Goal: Use online tool/utility: Utilize a website feature to perform a specific function

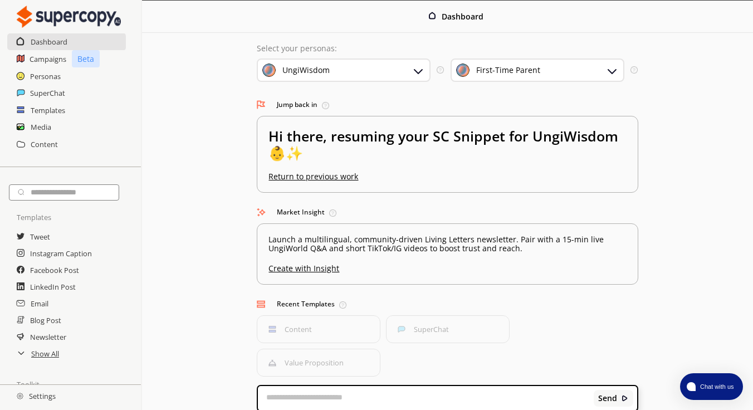
scroll to position [27, 0]
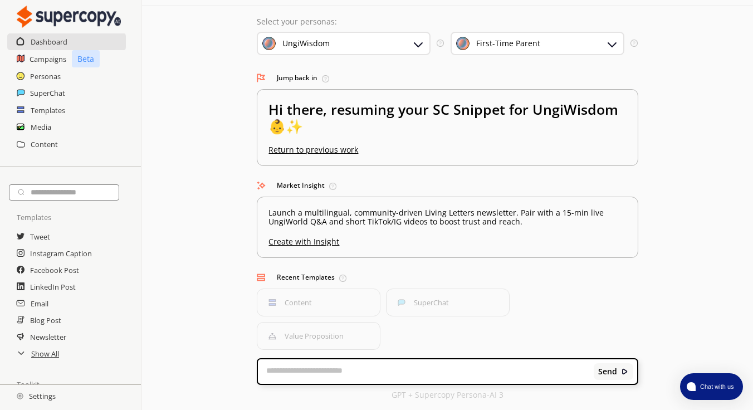
click at [311, 337] on button "Value Proposition" at bounding box center [319, 336] width 124 height 28
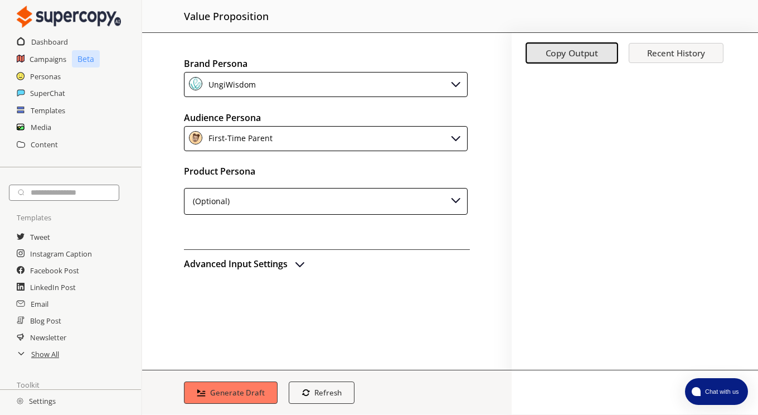
click at [298, 188] on div "(Optional)" at bounding box center [326, 201] width 284 height 27
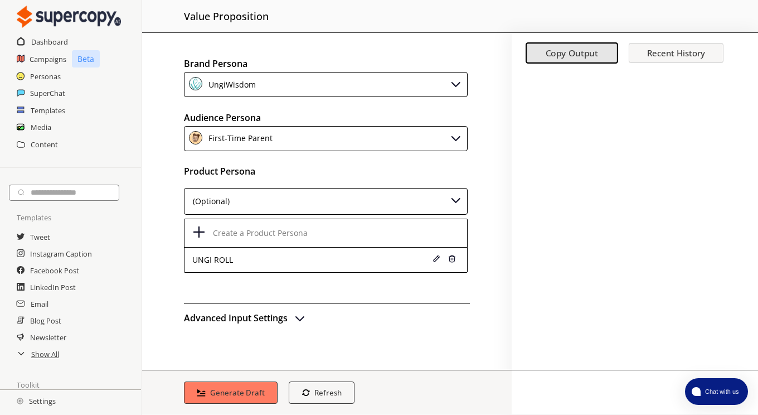
click at [298, 188] on div "(Optional)" at bounding box center [326, 201] width 284 height 27
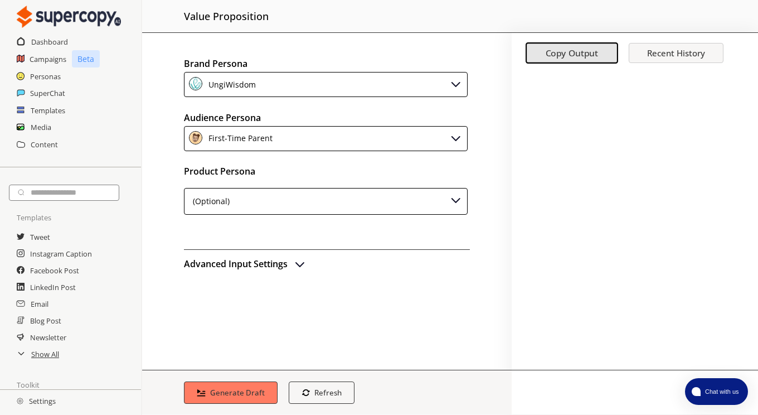
click at [267, 263] on h2 "Advanced Input Settings" at bounding box center [236, 263] width 104 height 17
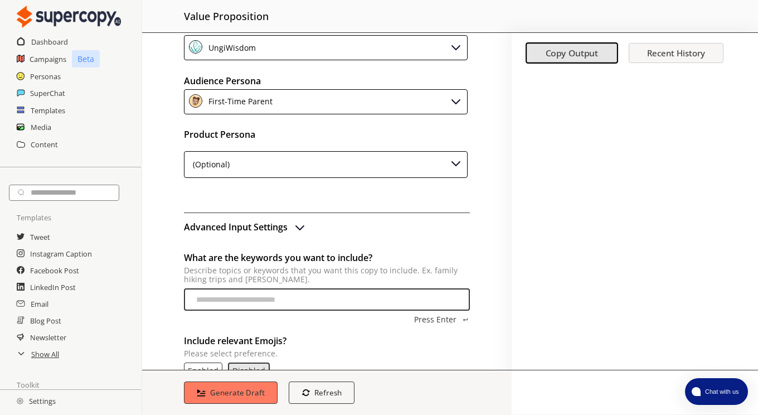
scroll to position [56, 0]
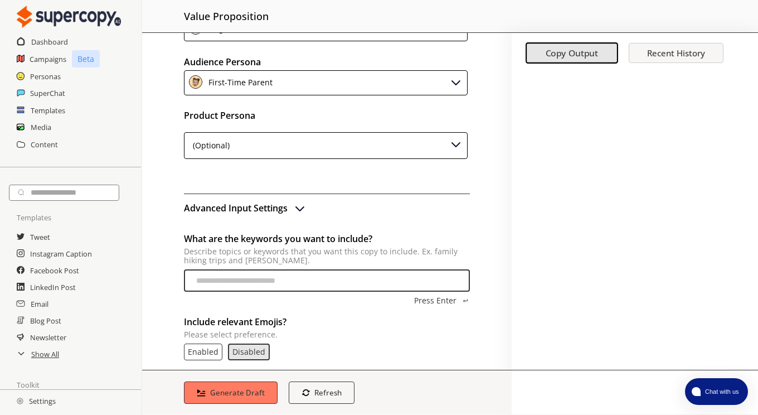
click at [230, 395] on b "Generate Draft" at bounding box center [237, 392] width 55 height 10
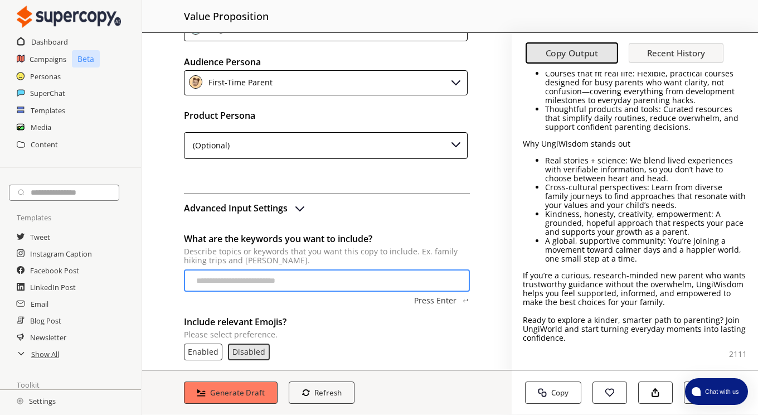
scroll to position [191, 0]
drag, startPoint x: 716, startPoint y: 394, endPoint x: 720, endPoint y: 315, distance: 78.6
click at [720, 315] on body "Dashboard Campaigns Beta Personas SuperChat Templates Media Content Templates T…" at bounding box center [379, 207] width 758 height 415
click at [686, 402] on button "Save to Folder" at bounding box center [701, 392] width 35 height 22
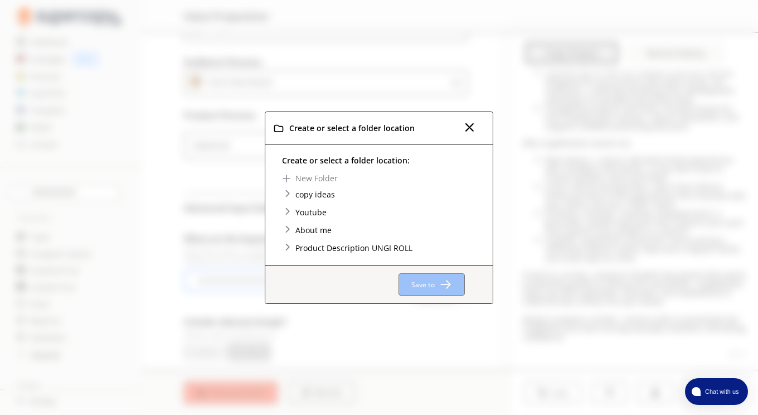
click at [288, 176] on img at bounding box center [286, 178] width 9 height 9
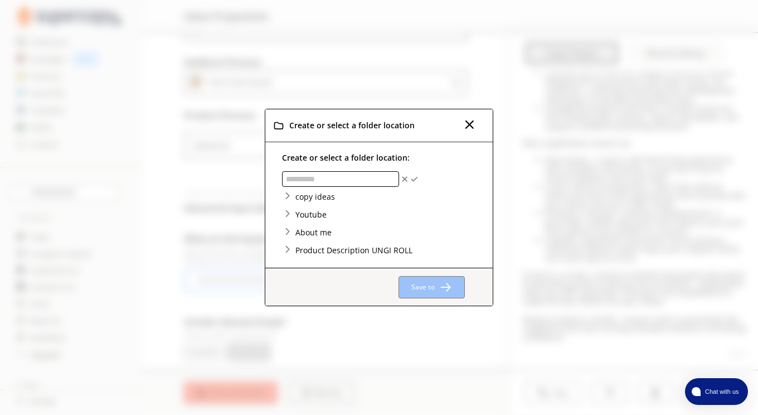
click at [288, 176] on input "text" at bounding box center [340, 179] width 117 height 16
type input "**"
click at [414, 181] on img "Create Top-Level Folder" at bounding box center [414, 179] width 8 height 8
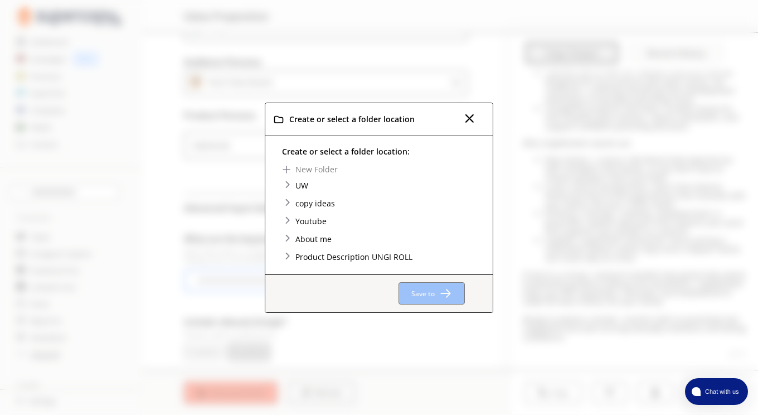
click at [414, 179] on div "UW" at bounding box center [387, 185] width 211 height 12
click at [305, 184] on div "UW" at bounding box center [302, 185] width 16 height 12
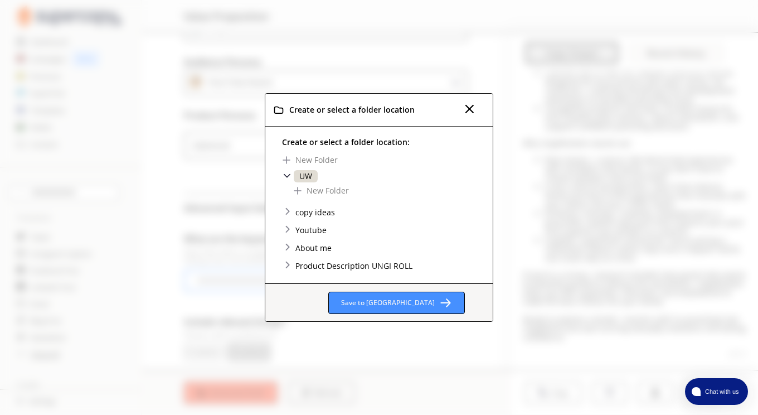
click at [429, 297] on button "Save to UW" at bounding box center [396, 302] width 137 height 22
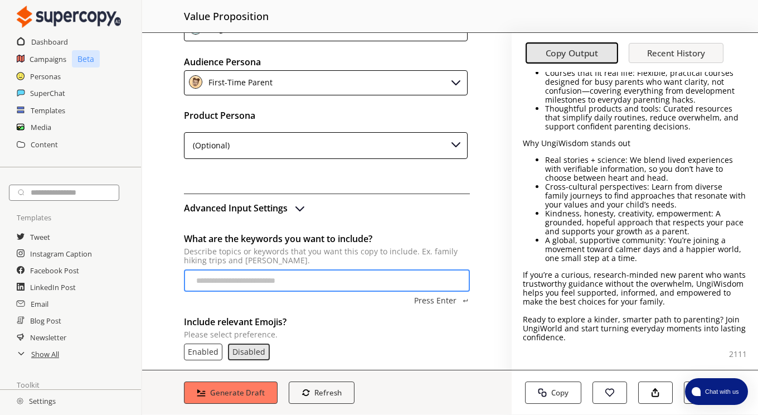
click at [551, 393] on b "Copy" at bounding box center [559, 392] width 17 height 10
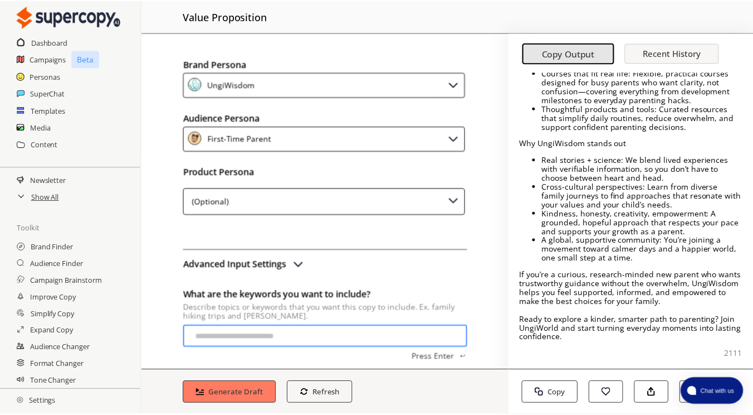
scroll to position [0, 0]
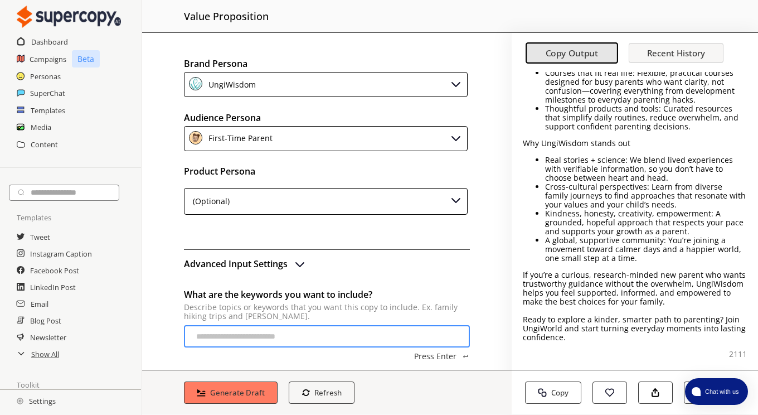
click at [40, 357] on h2 "Show All" at bounding box center [45, 353] width 28 height 17
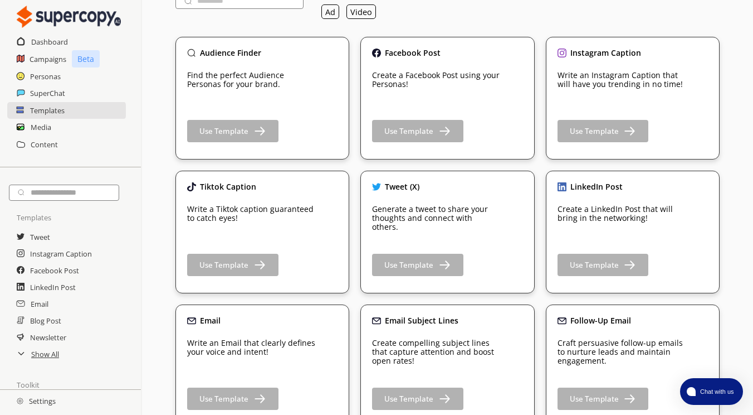
scroll to position [56, 0]
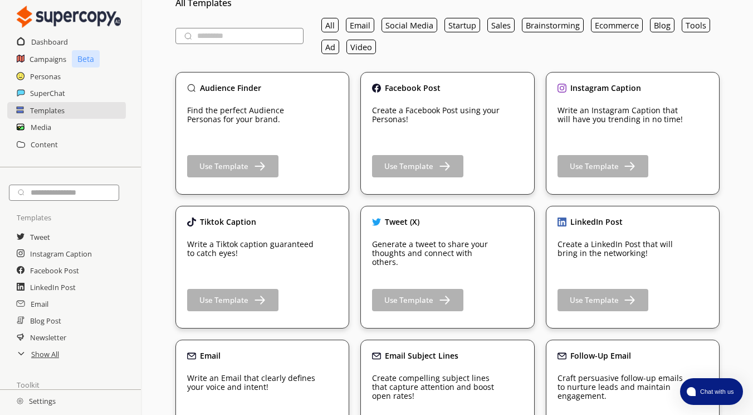
click at [604, 164] on b "Use Template" at bounding box center [594, 166] width 49 height 10
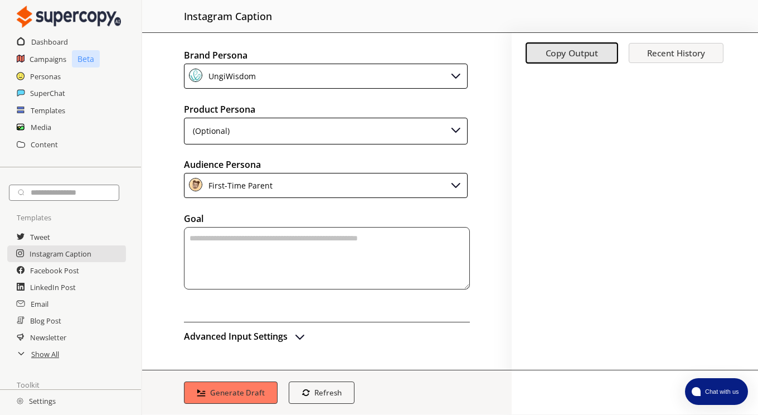
click at [259, 248] on textarea "textarea-textarea" at bounding box center [327, 258] width 286 height 62
click at [318, 238] on textarea "**********" at bounding box center [326, 258] width 285 height 62
type textarea "**********"
click at [272, 336] on h2 "Advanced Input Settings" at bounding box center [236, 336] width 104 height 17
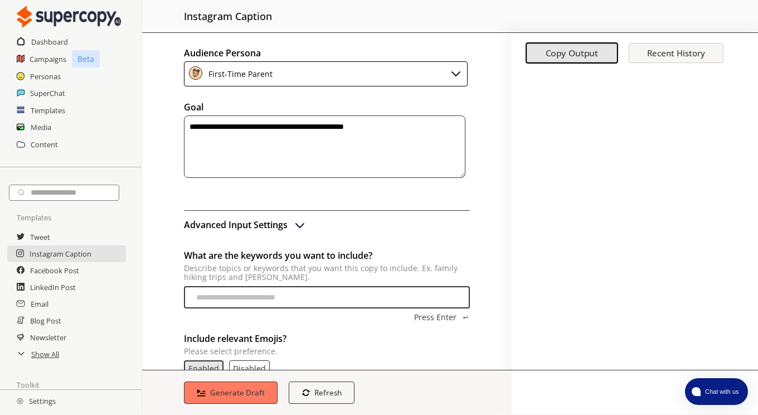
scroll to position [207, 0]
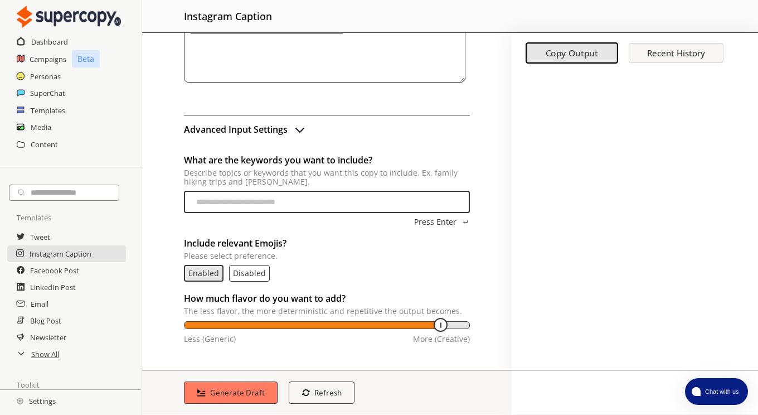
click at [265, 205] on input "What are the keywords you want to include? Describe topics or keywords that you…" at bounding box center [327, 202] width 286 height 22
type input "**********"
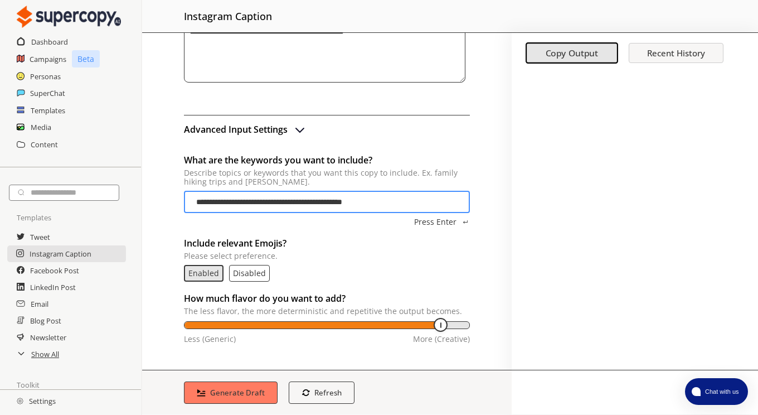
click at [241, 272] on p "Disabled" at bounding box center [249, 273] width 33 height 9
click at [241, 399] on button "Generate Draft" at bounding box center [231, 392] width 94 height 22
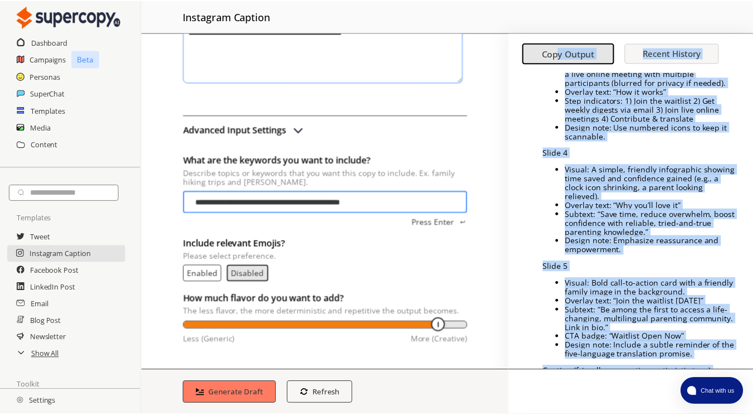
scroll to position [0, 0]
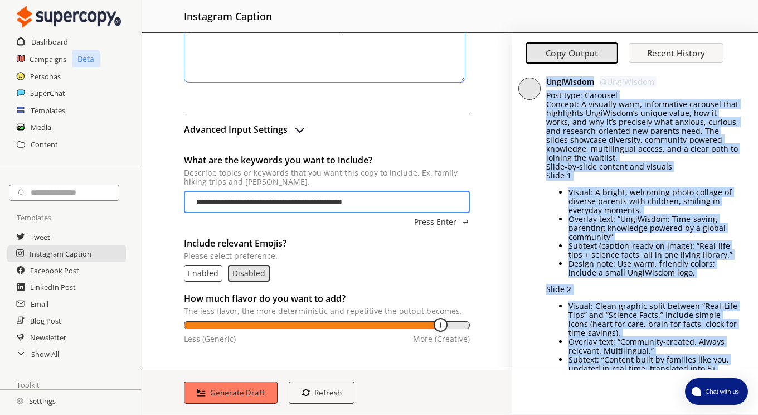
drag, startPoint x: 684, startPoint y: 331, endPoint x: 543, endPoint y: 87, distance: 281.3
click at [543, 87] on div "UngiWisdom @ UngiWisdom Post type: Carousel Concept: A visually warm, informati…" at bounding box center [634, 234] width 246 height 359
copy div "UngiWisdom @ UngiWisdom Post type: Carousel Concept: A visually warm, informati…"
click at [548, 253] on ul "Visual: A bright, welcoming photo collage of diverse parents with children, smi…" at bounding box center [643, 232] width 195 height 89
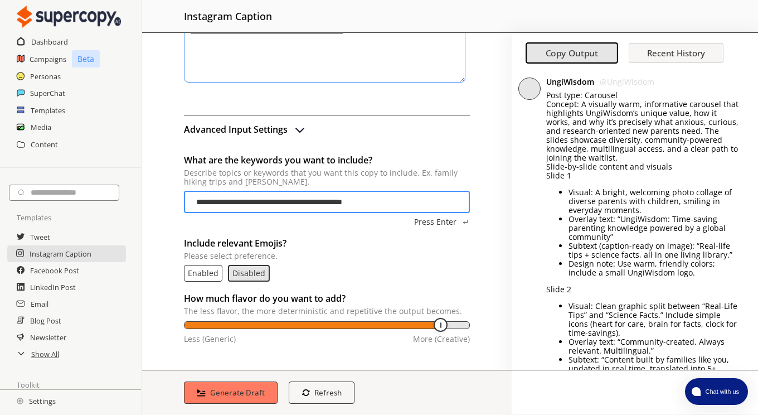
click at [47, 358] on h2 "Show All" at bounding box center [45, 353] width 28 height 17
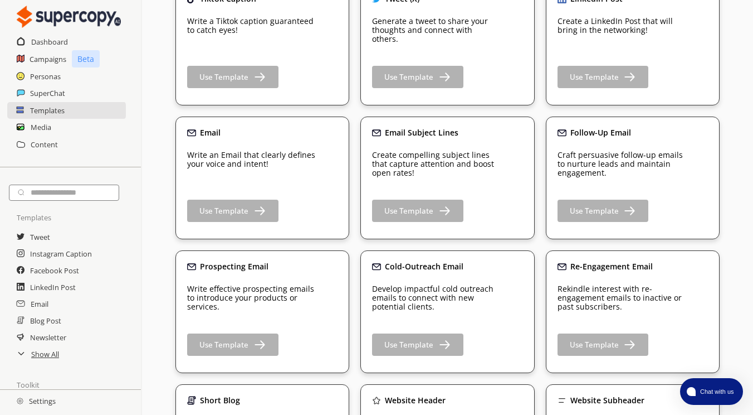
scroll to position [334, 0]
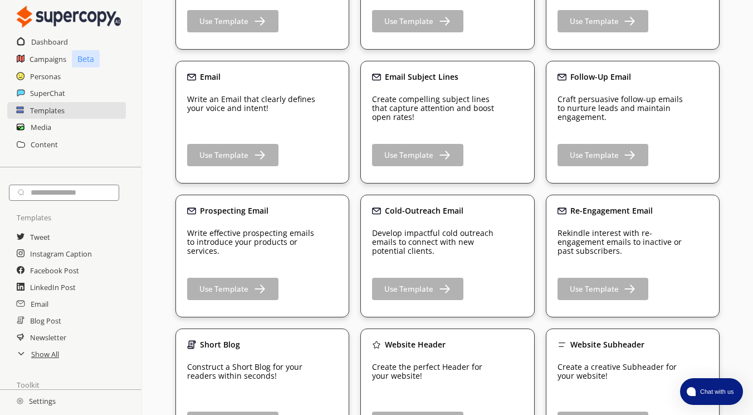
click at [237, 294] on button "Use Template" at bounding box center [232, 288] width 91 height 22
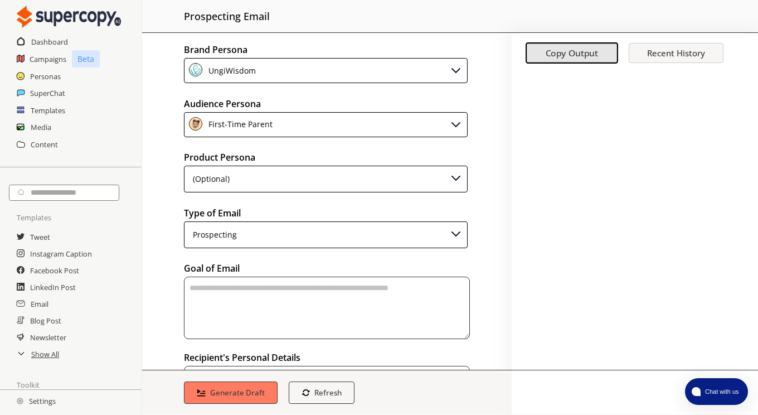
click at [240, 242] on div "Prospecting" at bounding box center [326, 234] width 284 height 27
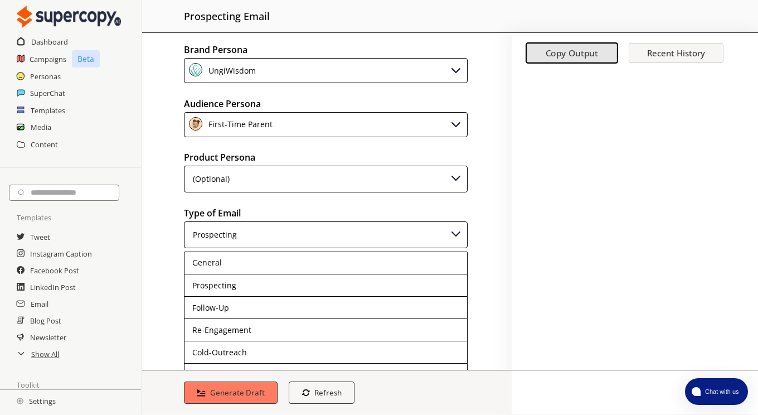
click at [240, 242] on div "Prospecting" at bounding box center [326, 234] width 284 height 27
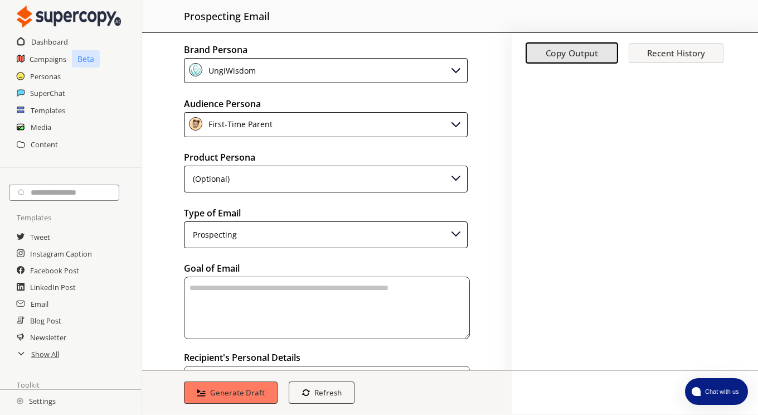
click at [240, 242] on div "Prospecting" at bounding box center [326, 234] width 284 height 27
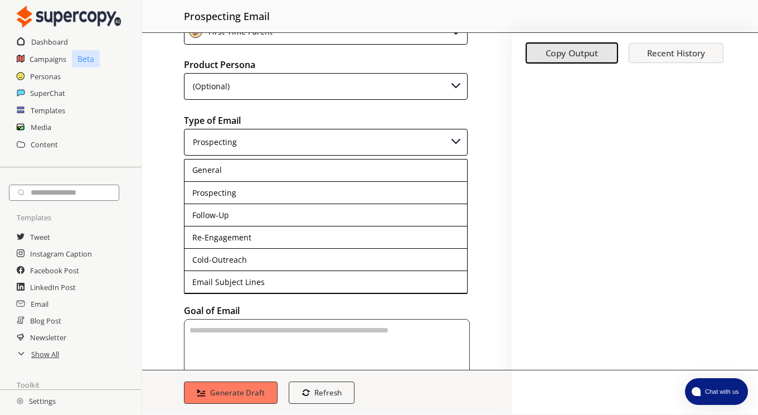
scroll to position [111, 0]
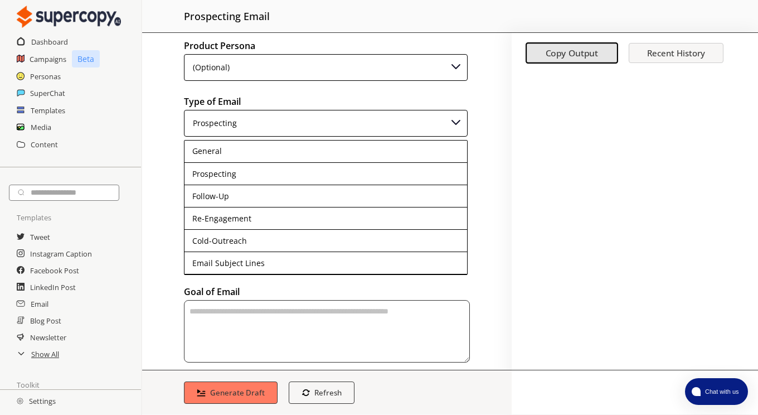
click at [251, 326] on div "Brand Persona UngiWisdom Audience Persona First-Time Parent Product Persona (Op…" at bounding box center [326, 201] width 369 height 337
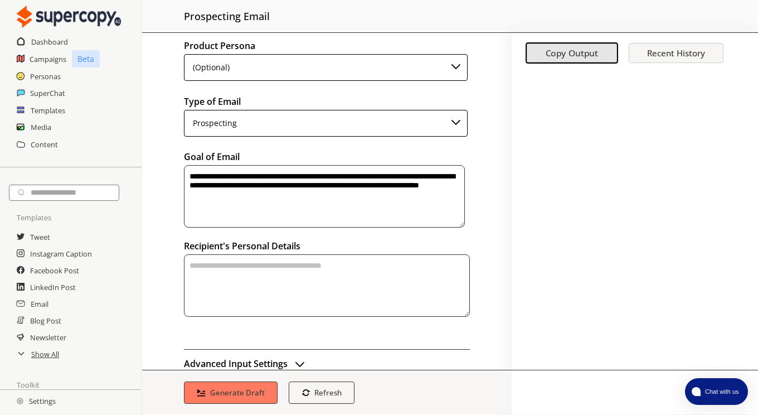
click at [311, 294] on textarea "textarea-textarea" at bounding box center [327, 285] width 286 height 62
click at [427, 187] on textarea "**********" at bounding box center [324, 196] width 281 height 62
click at [445, 186] on textarea "**********" at bounding box center [324, 196] width 281 height 62
click at [350, 216] on textarea "**********" at bounding box center [324, 196] width 281 height 62
click at [323, 286] on textarea "textarea-textarea" at bounding box center [327, 285] width 286 height 62
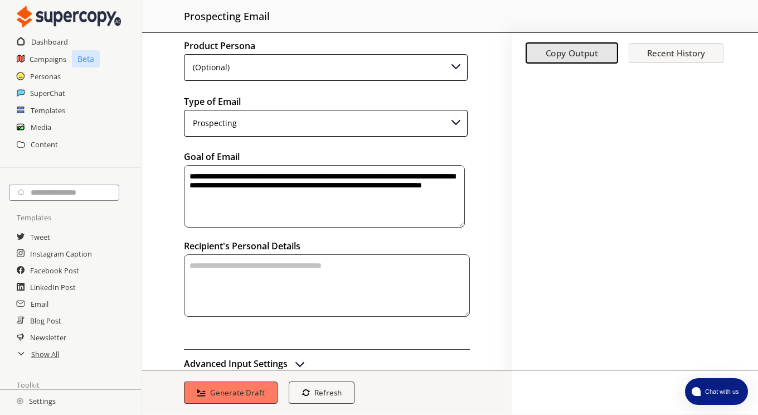
click at [362, 201] on textarea "**********" at bounding box center [324, 196] width 281 height 62
click at [257, 206] on textarea "**********" at bounding box center [324, 196] width 281 height 62
click at [399, 199] on textarea "**********" at bounding box center [324, 196] width 281 height 62
type textarea "**********"
click at [347, 274] on textarea "textarea-textarea" at bounding box center [327, 285] width 286 height 62
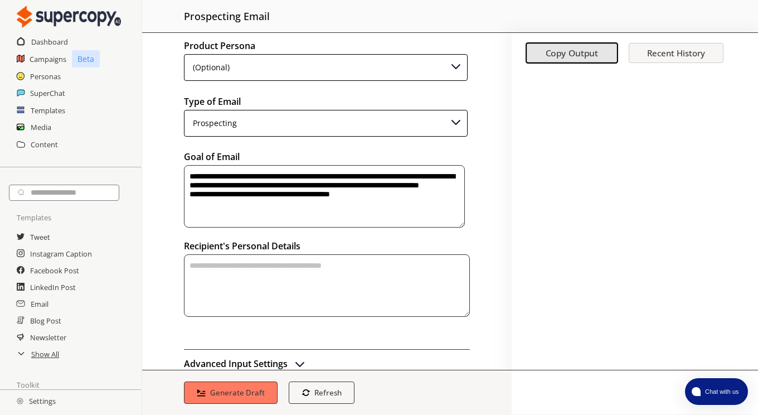
click at [233, 393] on b "Generate Draft" at bounding box center [237, 392] width 55 height 10
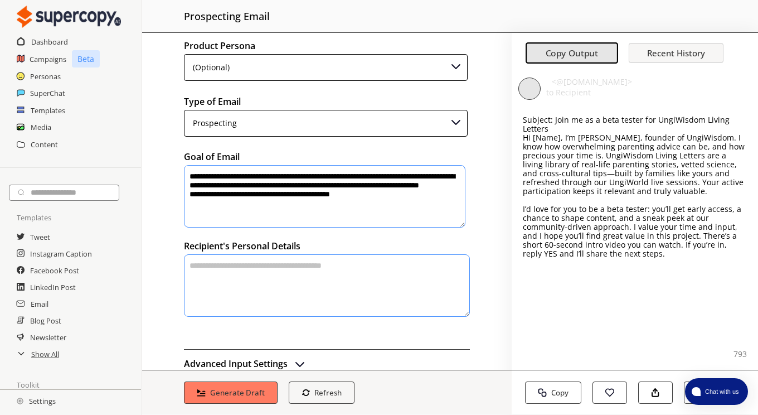
click at [523, 121] on p "Subject: Join me as a beta tester for UngiWisdom Living Letters" at bounding box center [635, 124] width 224 height 18
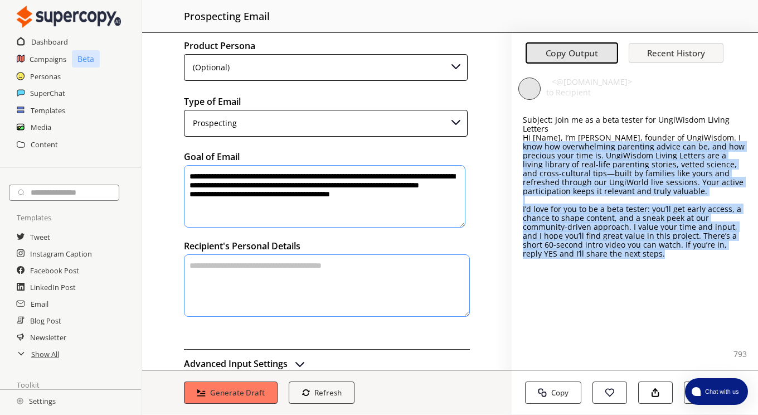
drag, startPoint x: 729, startPoint y: 136, endPoint x: 657, endPoint y: 256, distance: 140.2
click at [657, 256] on div "Subject: Join me as a beta tester for UngiWisdom Living Letters Hi [Name], I’m …" at bounding box center [635, 186] width 224 height 143
copy div "I know how overwhelming parenting advice can be, and how precious your time is.…"
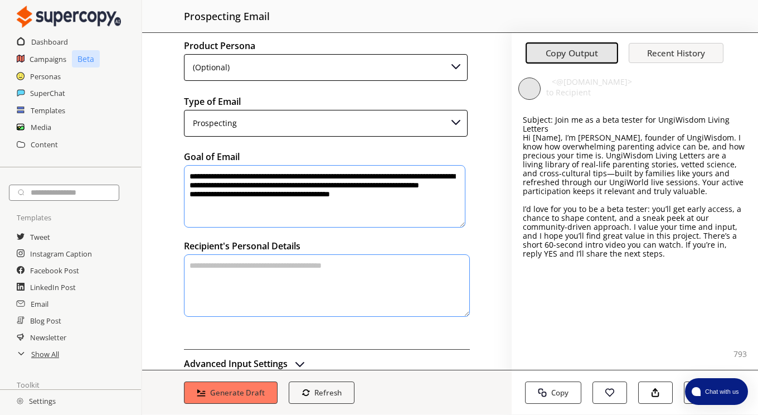
click at [32, 92] on h2 "SuperChat" at bounding box center [47, 93] width 35 height 17
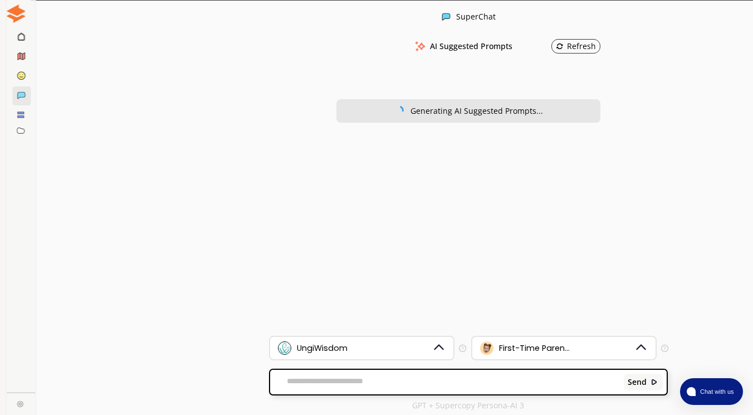
click at [386, 379] on textarea at bounding box center [444, 381] width 349 height 11
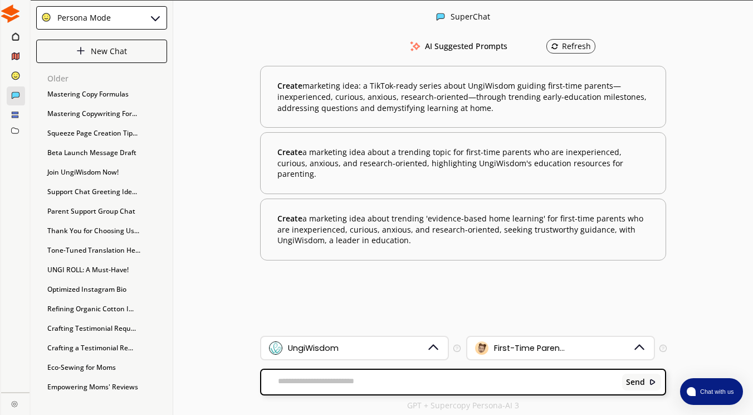
scroll to position [1, 0]
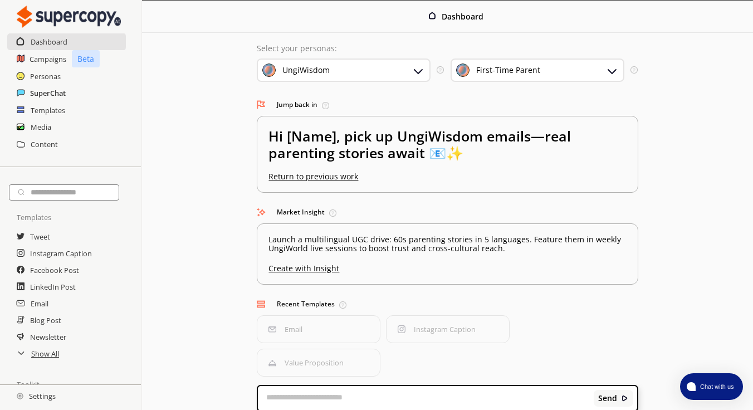
click at [48, 92] on h2 "SuperChat" at bounding box center [48, 93] width 36 height 17
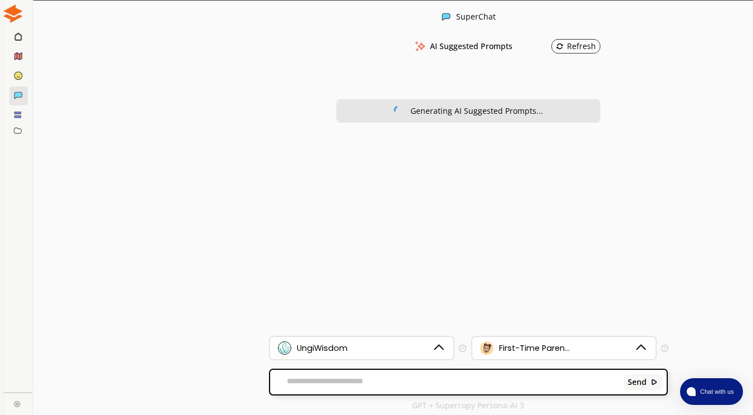
click at [433, 386] on textarea at bounding box center [444, 381] width 349 height 11
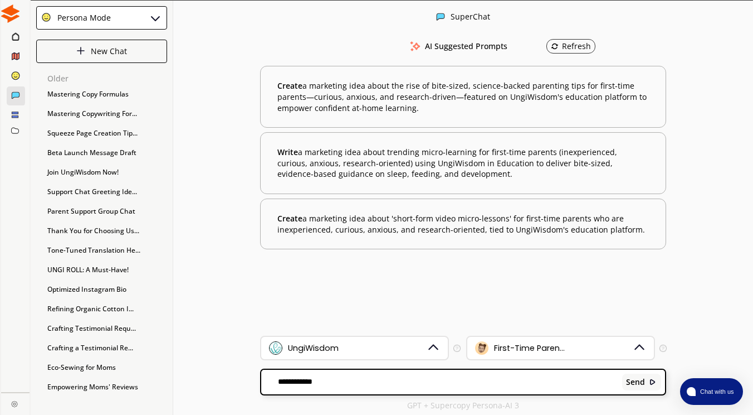
drag, startPoint x: 433, startPoint y: 386, endPoint x: 426, endPoint y: 389, distance: 7.8
click at [426, 389] on div "**********" at bounding box center [463, 381] width 404 height 25
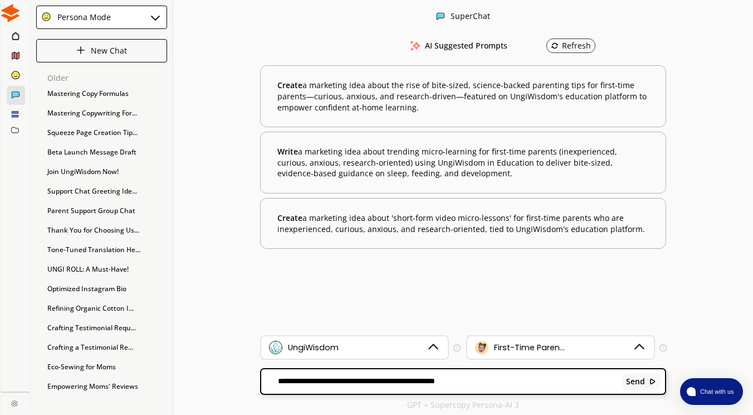
click at [495, 390] on div "**********" at bounding box center [463, 381] width 404 height 25
click at [504, 383] on textarea "**********" at bounding box center [439, 381] width 357 height 11
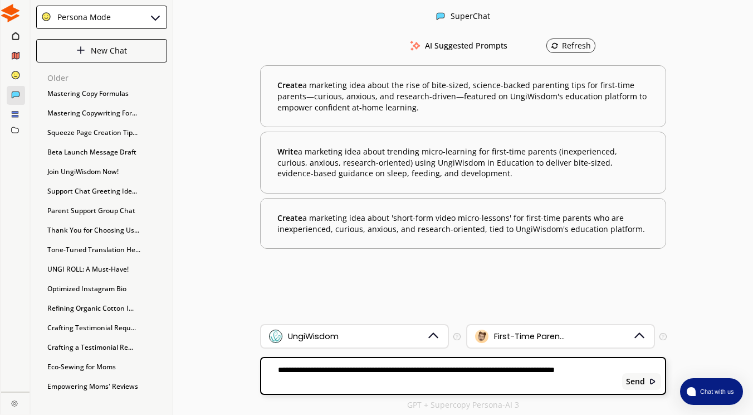
paste textarea "**********"
type textarea "**********"
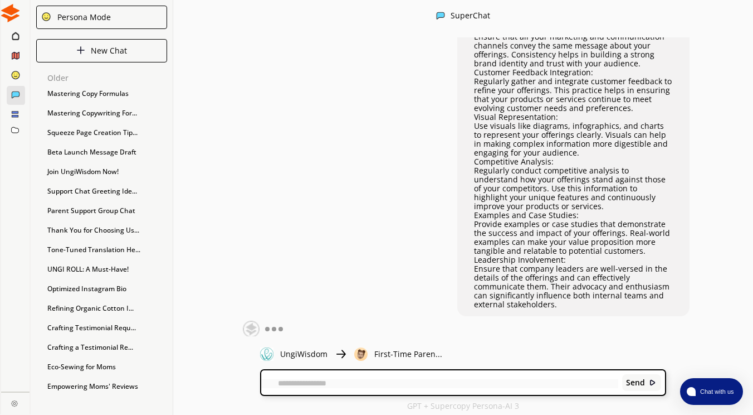
scroll to position [163, 0]
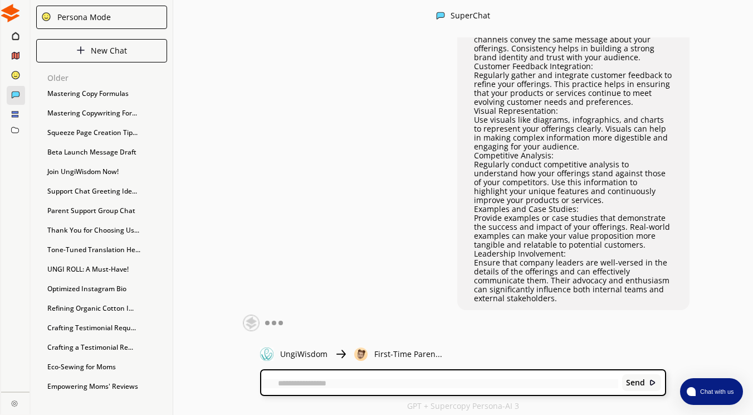
click at [337, 388] on div "Send" at bounding box center [463, 382] width 404 height 25
drag, startPoint x: 298, startPoint y: 329, endPoint x: 277, endPoint y: 324, distance: 20.7
click at [277, 324] on div "i want to tell you about my ungiwisdom project and then define my voice. using …" at bounding box center [463, 186] width 580 height 299
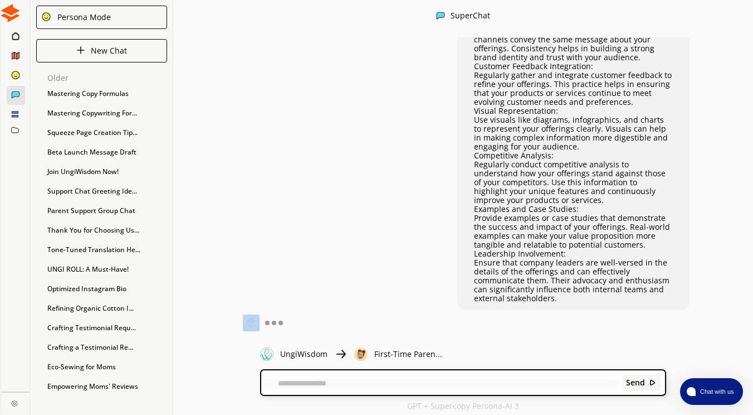
drag, startPoint x: 277, startPoint y: 324, endPoint x: 244, endPoint y: 316, distance: 34.3
click at [244, 316] on div at bounding box center [263, 322] width 40 height 17
click at [244, 316] on img at bounding box center [251, 322] width 17 height 17
click at [261, 318] on div at bounding box center [263, 322] width 40 height 17
click at [272, 319] on div at bounding box center [274, 322] width 18 height 17
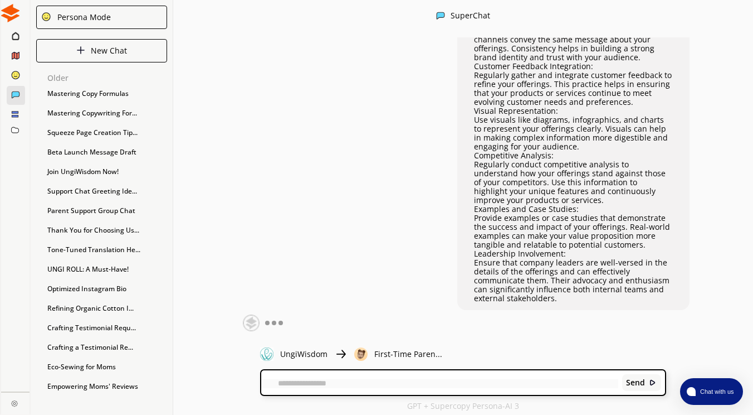
scroll to position [163, 0]
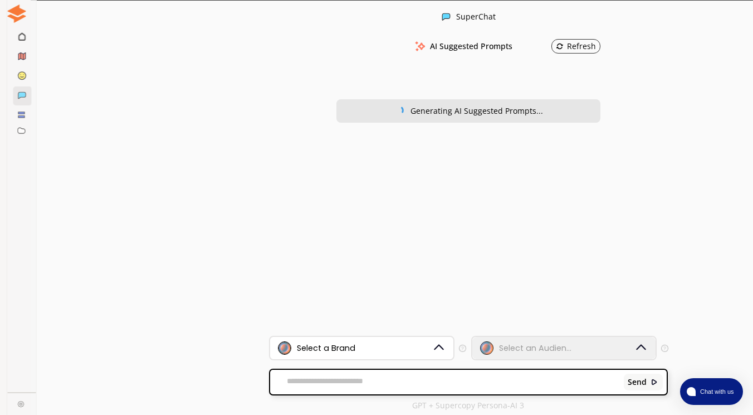
click at [108, 96] on div "Mastering Copy Formulas" at bounding box center [107, 94] width 131 height 17
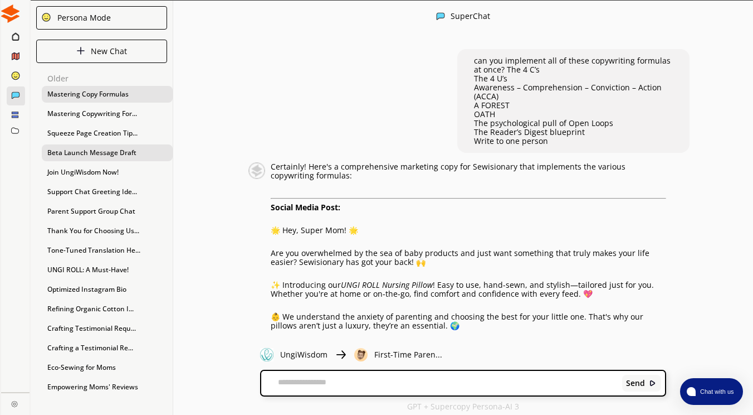
click at [111, 155] on div "Beta Launch Message Draft" at bounding box center [107, 152] width 131 height 17
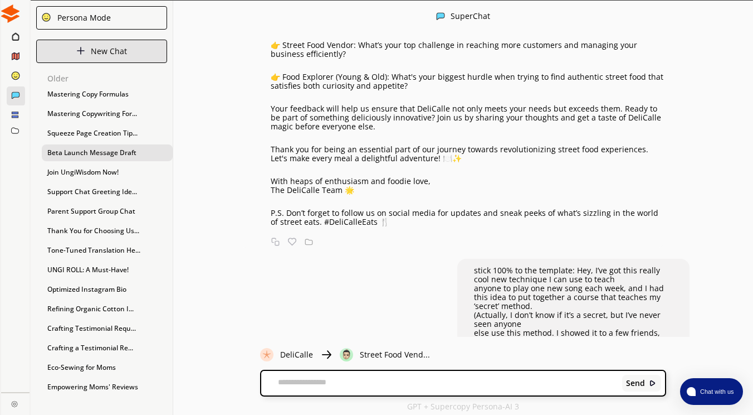
click at [99, 49] on p "New Chat" at bounding box center [109, 51] width 36 height 9
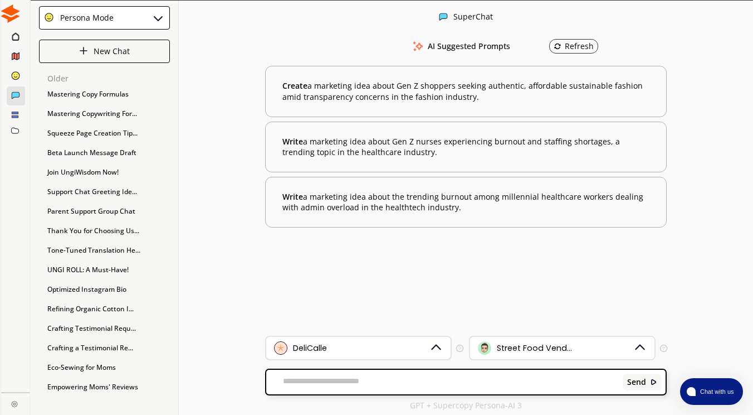
click at [351, 343] on div "DeliCalle" at bounding box center [352, 347] width 156 height 13
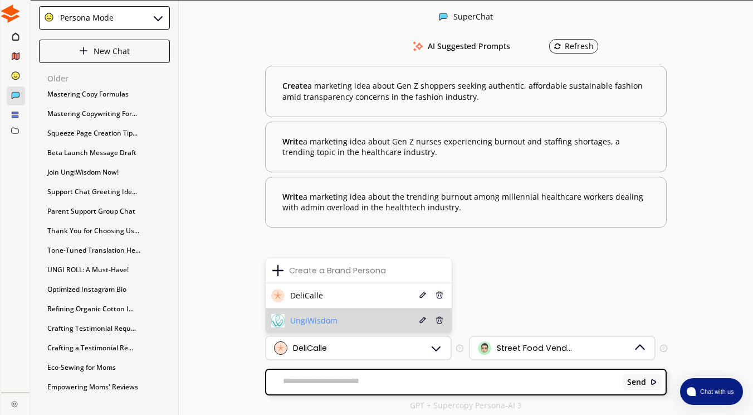
click at [345, 325] on li "UngiWisdom Edit Delete" at bounding box center [359, 320] width 186 height 25
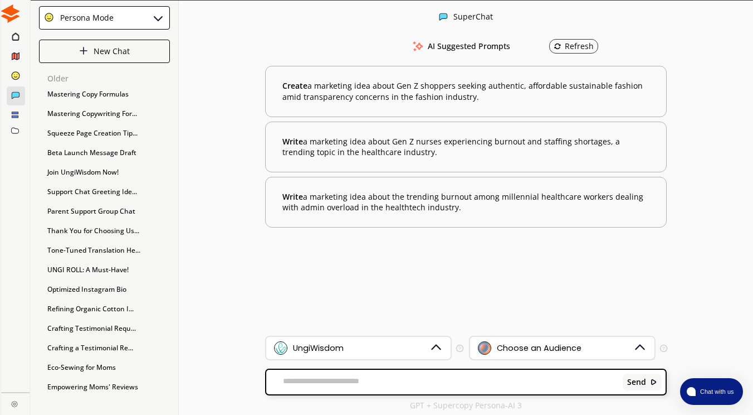
click at [496, 351] on div "Choose an Audience" at bounding box center [556, 347] width 156 height 13
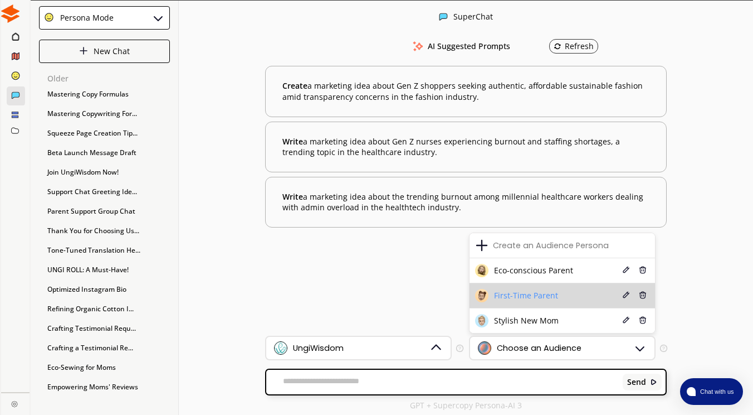
click at [516, 292] on span "First-Time Parent" at bounding box center [526, 295] width 64 height 9
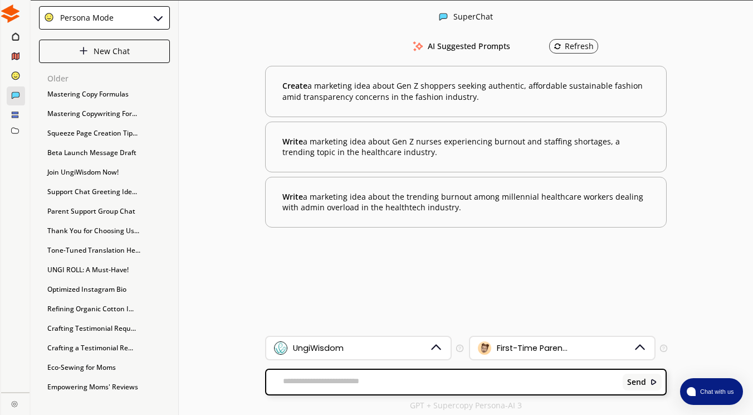
click at [441, 378] on textarea at bounding box center [442, 381] width 353 height 11
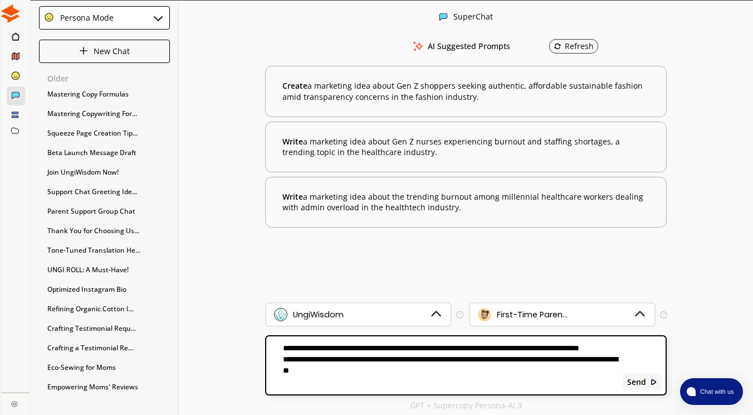
click at [325, 359] on textarea "**********" at bounding box center [442, 365] width 353 height 45
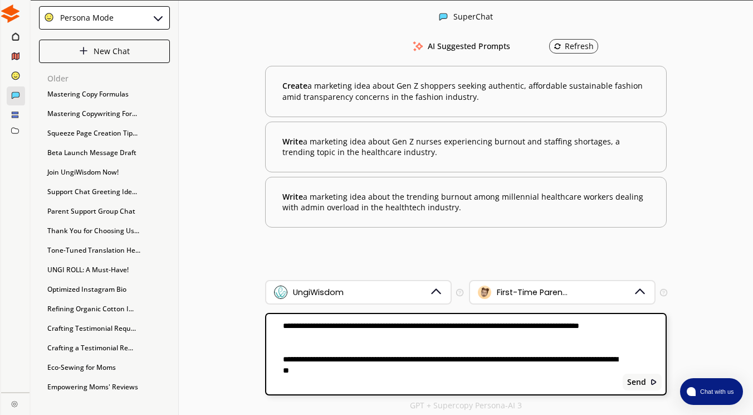
click at [326, 351] on textarea "**********" at bounding box center [442, 353] width 353 height 67
paste textarea "**********"
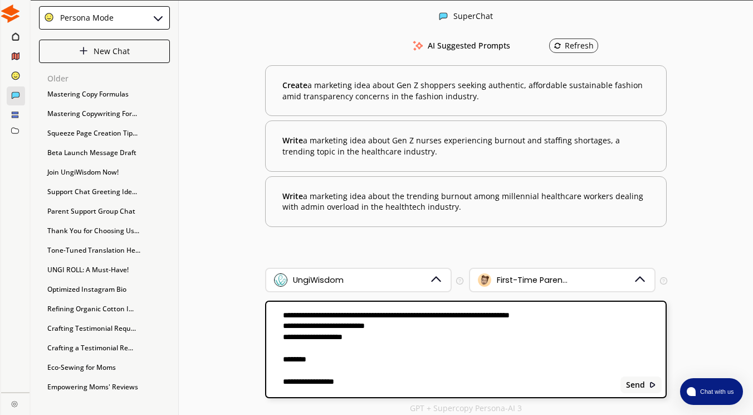
scroll to position [310, 0]
click at [286, 328] on textarea at bounding box center [441, 349] width 350 height 82
click at [322, 338] on textarea at bounding box center [441, 349] width 350 height 82
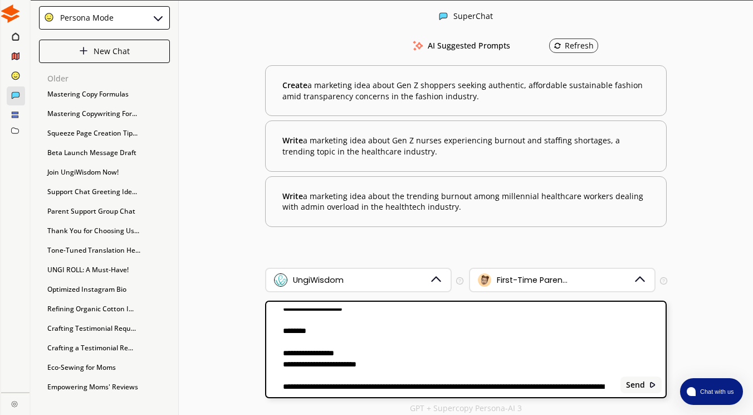
scroll to position [335, 0]
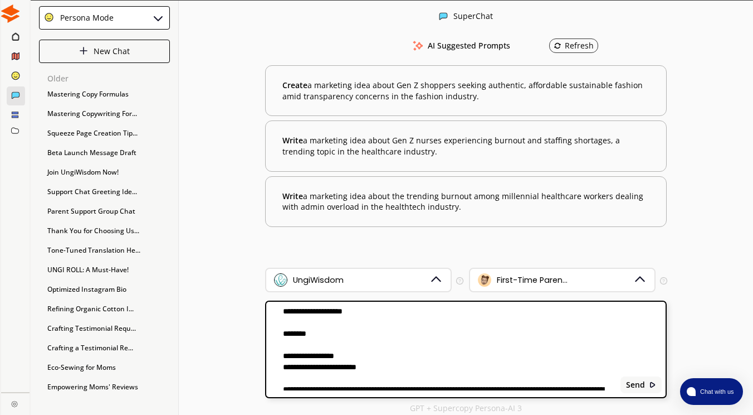
drag, startPoint x: 285, startPoint y: 323, endPoint x: 569, endPoint y: 330, distance: 284.2
click at [569, 330] on textarea at bounding box center [441, 349] width 350 height 82
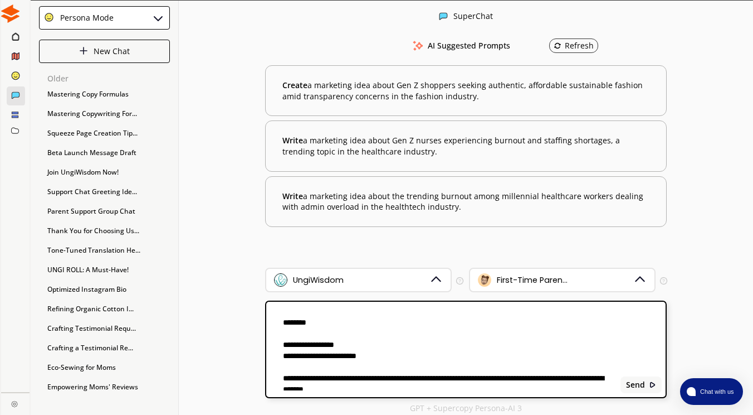
click at [430, 325] on textarea at bounding box center [441, 349] width 350 height 82
click at [487, 320] on textarea at bounding box center [441, 349] width 350 height 82
click at [436, 323] on textarea at bounding box center [441, 349] width 350 height 82
click at [526, 320] on textarea at bounding box center [441, 349] width 350 height 82
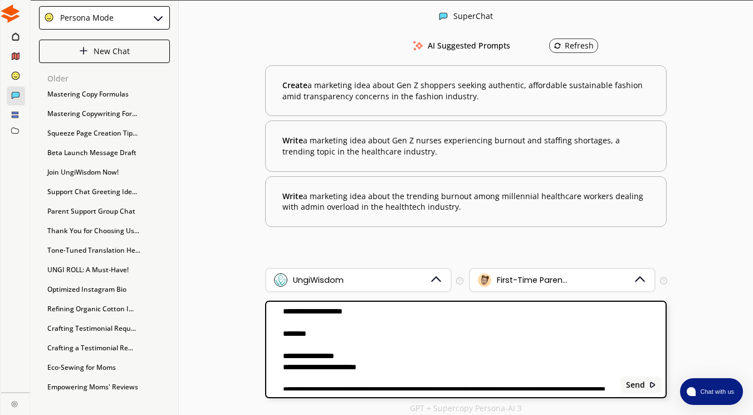
click at [526, 320] on textarea at bounding box center [441, 349] width 350 height 82
click at [381, 345] on textarea at bounding box center [441, 349] width 350 height 82
drag, startPoint x: 381, startPoint y: 345, endPoint x: 406, endPoint y: 343, distance: 25.2
click at [406, 343] on textarea at bounding box center [441, 349] width 350 height 82
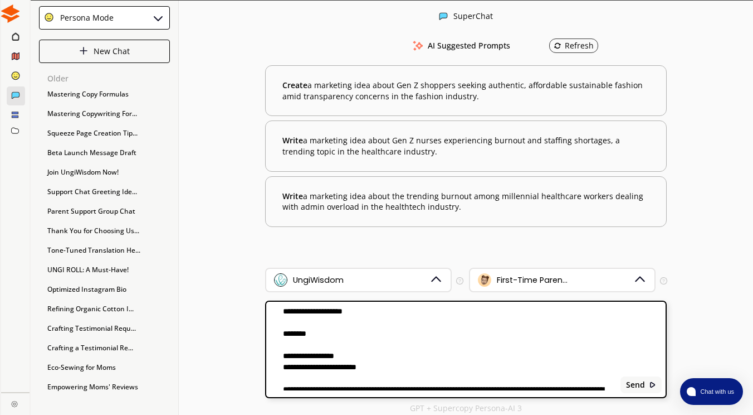
click at [406, 343] on textarea at bounding box center [441, 349] width 350 height 82
type textarea "**********"
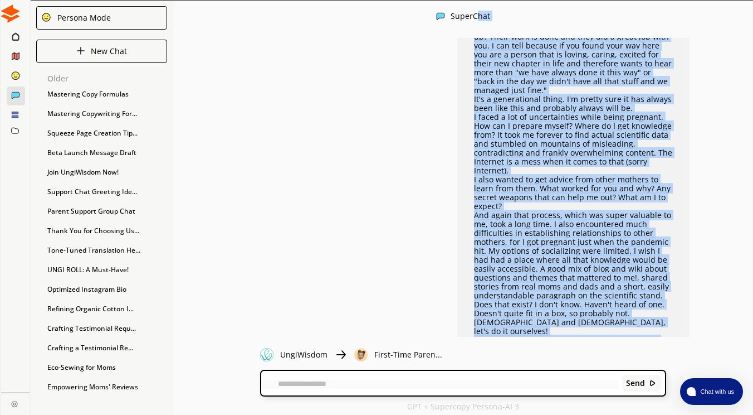
scroll to position [0, 0]
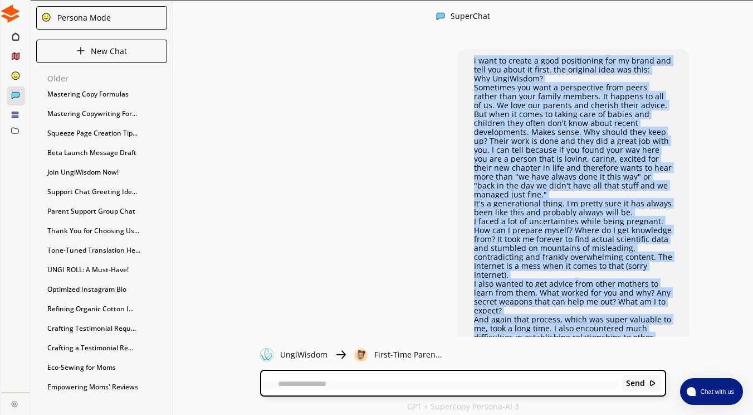
drag, startPoint x: 552, startPoint y: 304, endPoint x: 456, endPoint y: 47, distance: 273.8
click at [456, 47] on div "i want to create a good positioning for my brand and tell you about it first. t…" at bounding box center [463, 187] width 580 height 299
copy div "i want to create a good positioning for my brand and tell you about it first. t…"
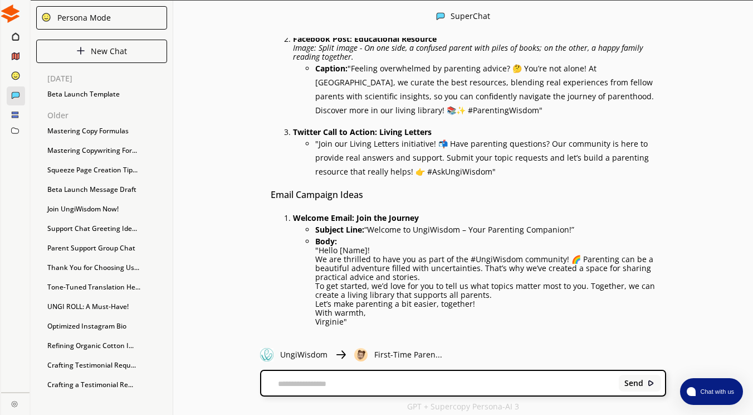
scroll to position [960, 0]
click at [409, 254] on p "We are thrilled to have you as part of the #UngiWisdom community! 🌈 Parenting c…" at bounding box center [490, 267] width 351 height 27
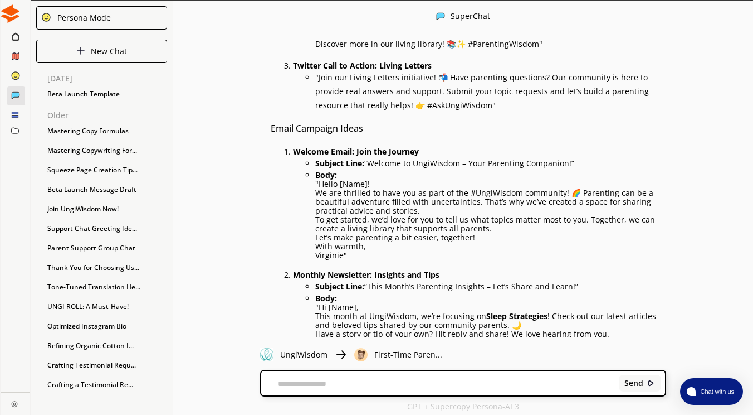
scroll to position [1026, 0]
click at [348, 385] on textarea at bounding box center [438, 383] width 354 height 9
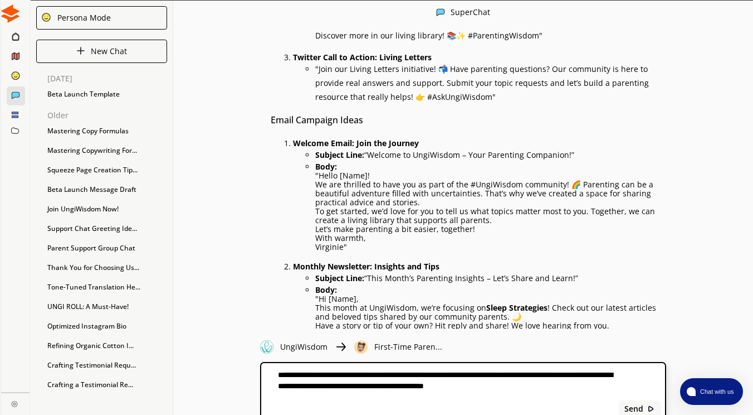
paste textarea "**********"
type textarea "**********"
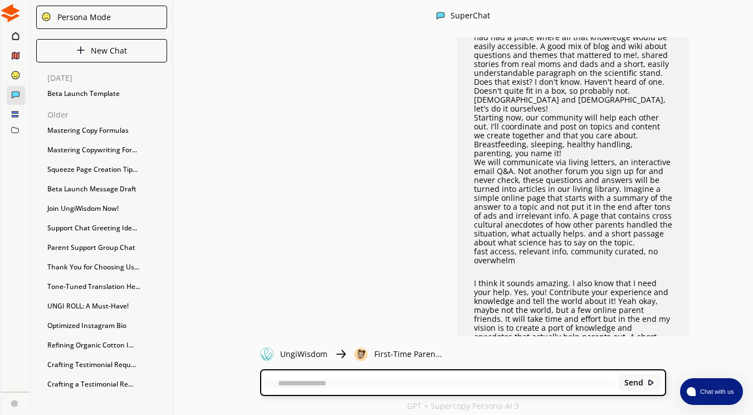
scroll to position [2016, 0]
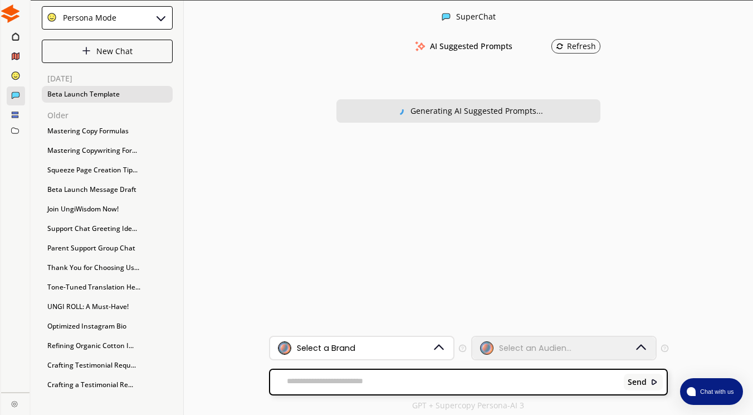
click at [84, 93] on div "Beta Launch Template" at bounding box center [107, 94] width 131 height 17
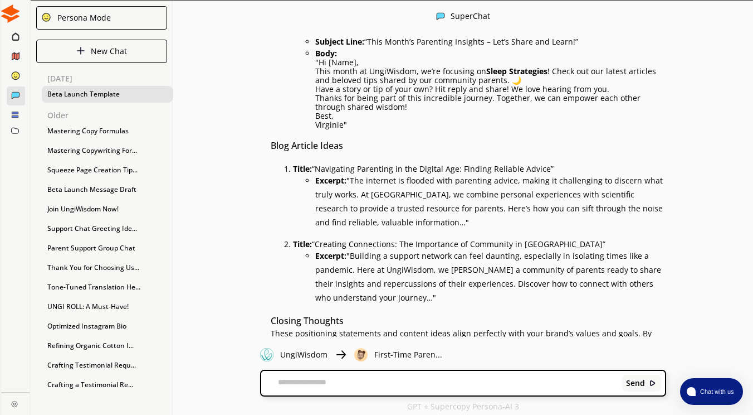
scroll to position [1, 0]
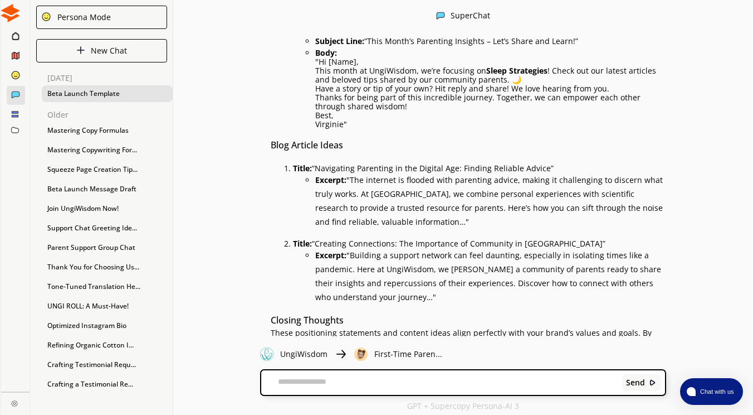
click at [407, 380] on textarea at bounding box center [439, 382] width 357 height 11
paste textarea "**********"
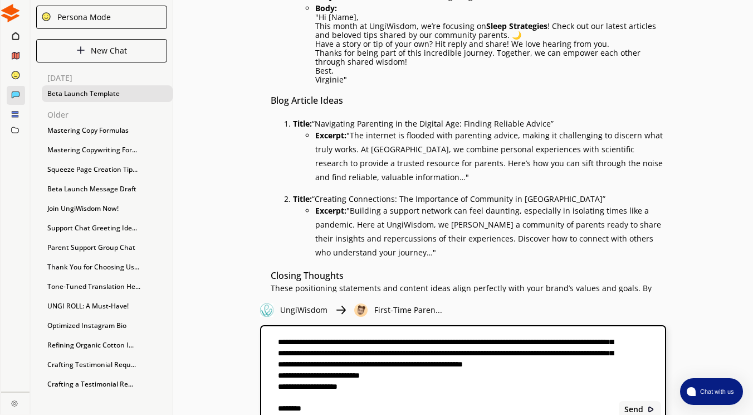
scroll to position [0, 0]
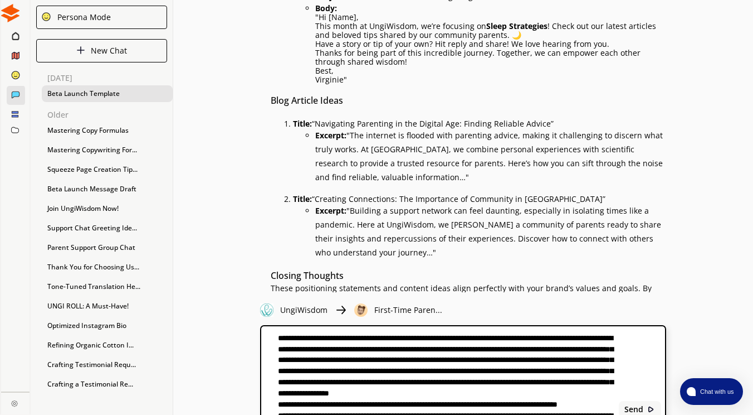
click at [281, 339] on textarea at bounding box center [438, 374] width 354 height 82
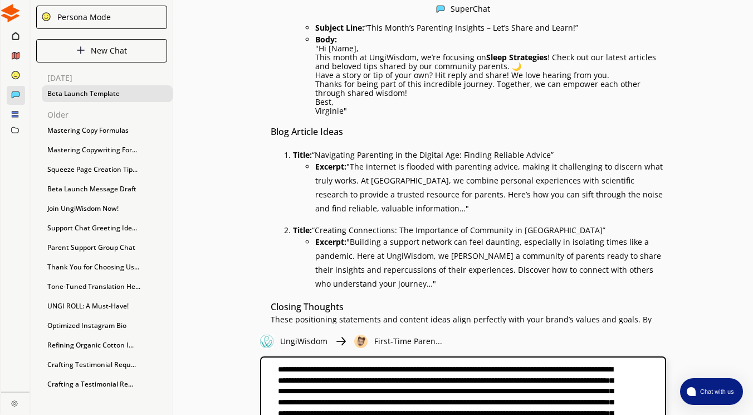
click at [475, 373] on textarea at bounding box center [438, 405] width 354 height 82
click at [496, 370] on textarea at bounding box center [438, 405] width 354 height 82
click at [494, 370] on textarea at bounding box center [438, 405] width 354 height 82
type textarea "**********"
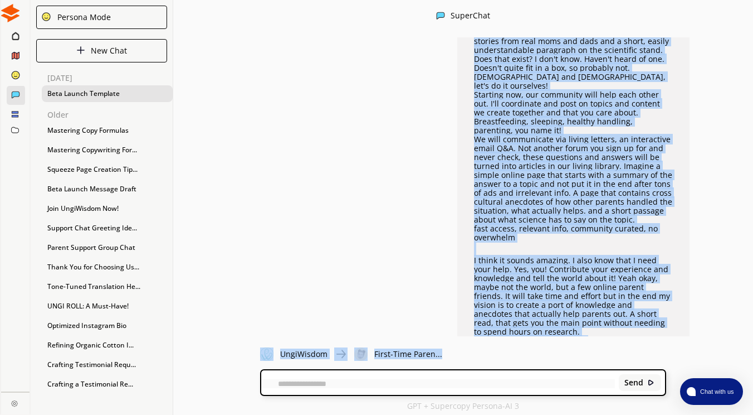
scroll to position [4253, 0]
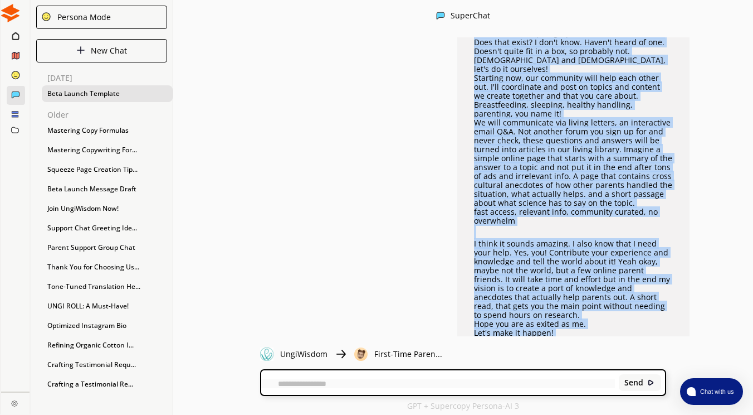
drag, startPoint x: 474, startPoint y: 64, endPoint x: 519, endPoint y: 292, distance: 233.3
click at [519, 292] on div "no you hallicinte and add things. your copy sounds salesy. analyse my style fro…" at bounding box center [573, 20] width 198 height 679
copy div "no you hallicinte and add things. your copy sounds salesy. analyse my style fro…"
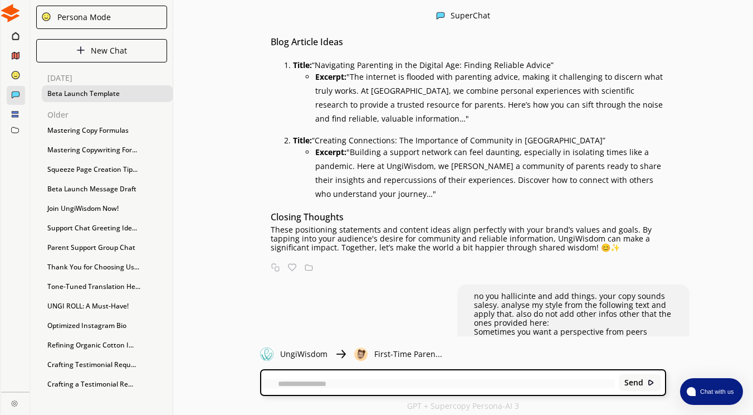
scroll to position [3638, 0]
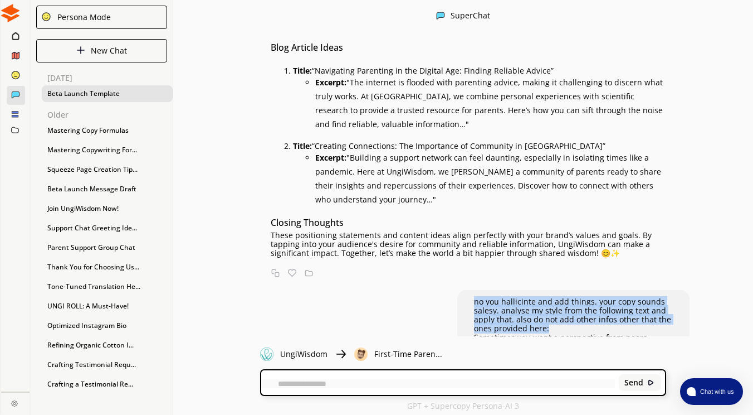
drag, startPoint x: 475, startPoint y: 262, endPoint x: 549, endPoint y: 290, distance: 79.2
click at [549, 297] on p "no you hallicinte and add things. your copy sounds salesy. analyse my style fro…" at bounding box center [573, 315] width 198 height 36
copy p "no you hallicinte and add things. your copy sounds salesy. analyse my style fro…"
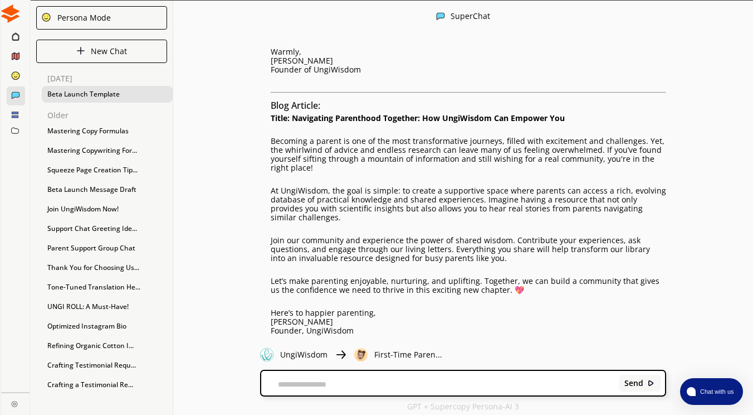
scroll to position [5038, 0]
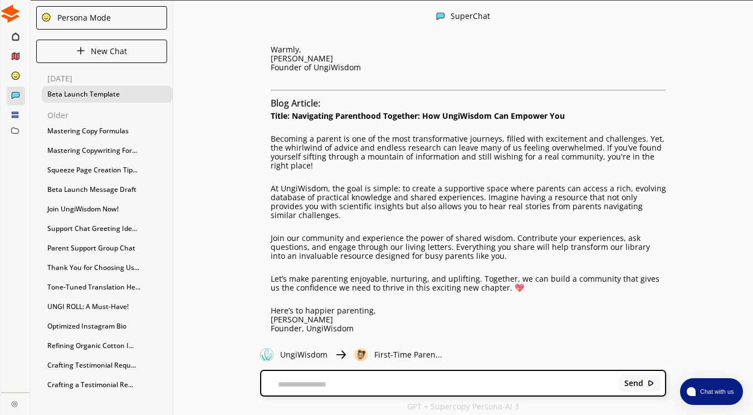
click at [334, 386] on textarea at bounding box center [438, 383] width 354 height 9
click at [523, 378] on textarea "**********" at bounding box center [438, 382] width 354 height 11
paste textarea "**********"
type textarea "**********"
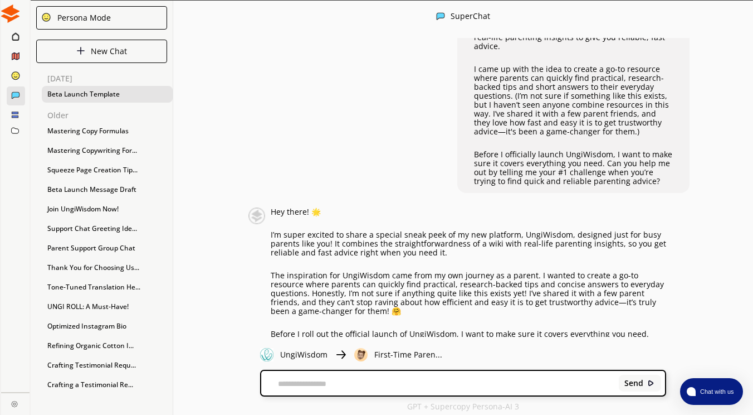
scroll to position [5459, 0]
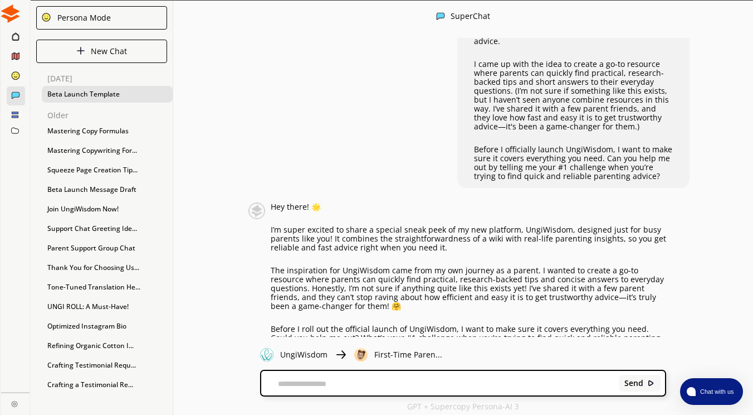
click at [326, 376] on div "Send" at bounding box center [463, 382] width 404 height 25
click at [323, 384] on textarea at bounding box center [438, 383] width 354 height 9
type textarea "**********"
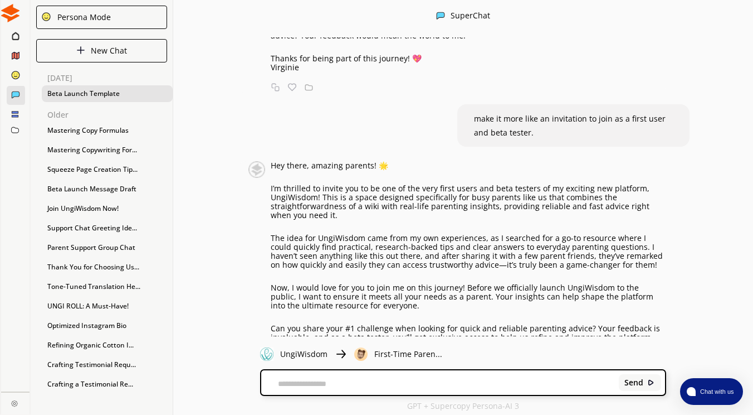
scroll to position [5769, 0]
click at [624, 209] on div "Hey there, amazing parents! 🌟 I’m thrilled to invite you to be one of the very …" at bounding box center [469, 271] width 396 height 221
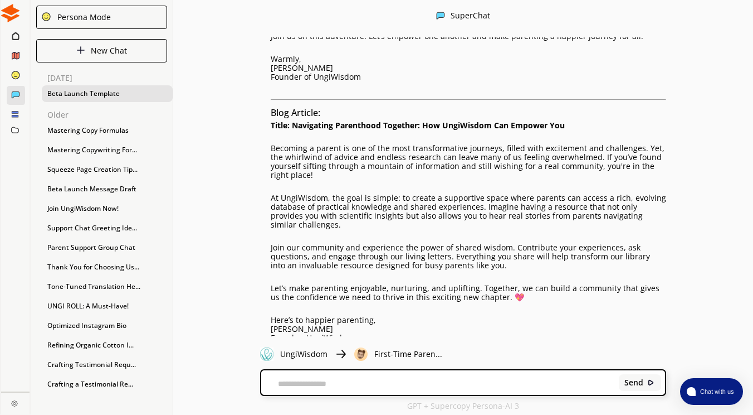
scroll to position [5030, 0]
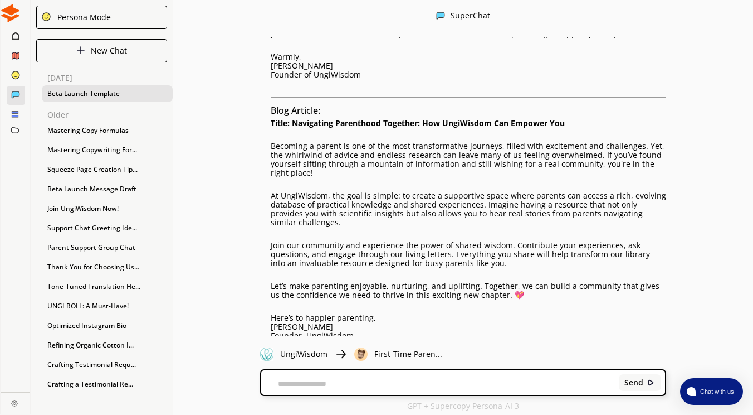
drag, startPoint x: 274, startPoint y: 87, endPoint x: 383, endPoint y: 265, distance: 207.8
copy div "Loremips d sitame co adi el sed doei temporincididu utlabore, etdolo magn aliqu…"
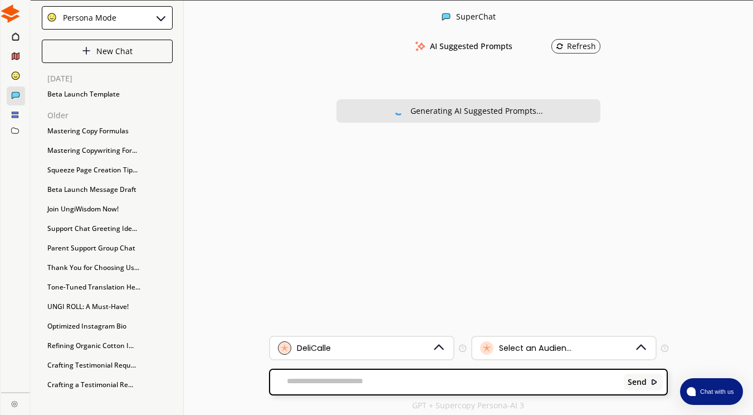
click at [623, 260] on div "AI Suggested Prompts Refresh Generating AI Suggested Prompts..." at bounding box center [468, 184] width 398 height 301
click at [92, 91] on div "Beta Launch Template" at bounding box center [107, 94] width 131 height 17
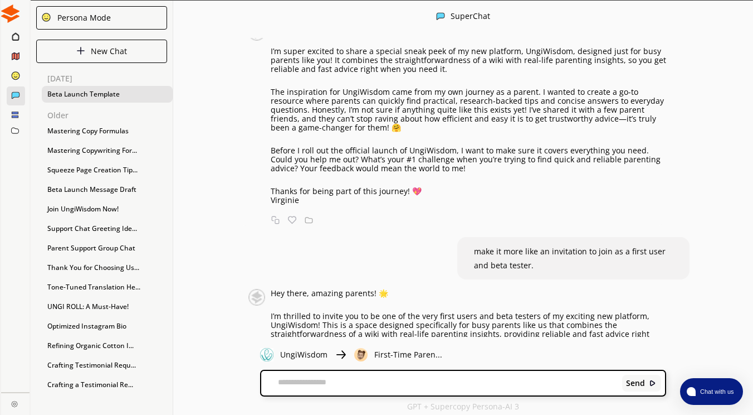
scroll to position [35, 0]
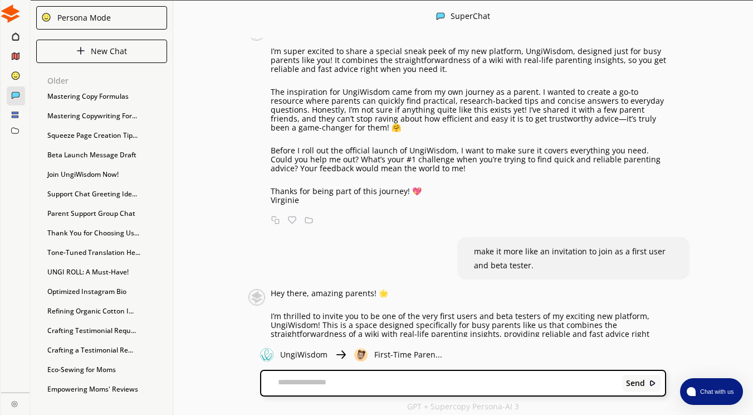
click at [8, 21] on img at bounding box center [10, 13] width 18 height 18
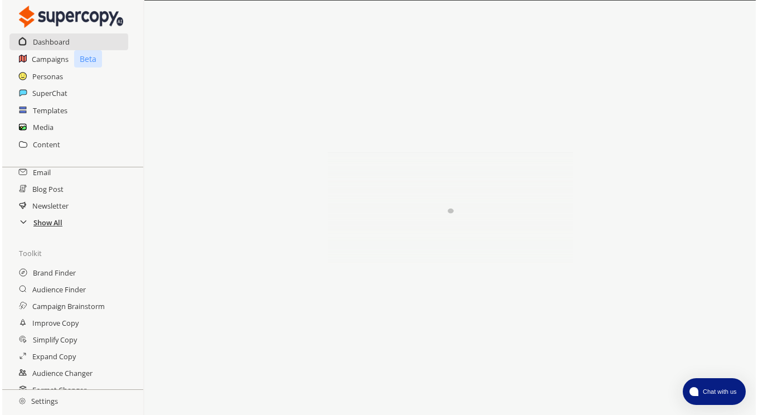
scroll to position [159, 0]
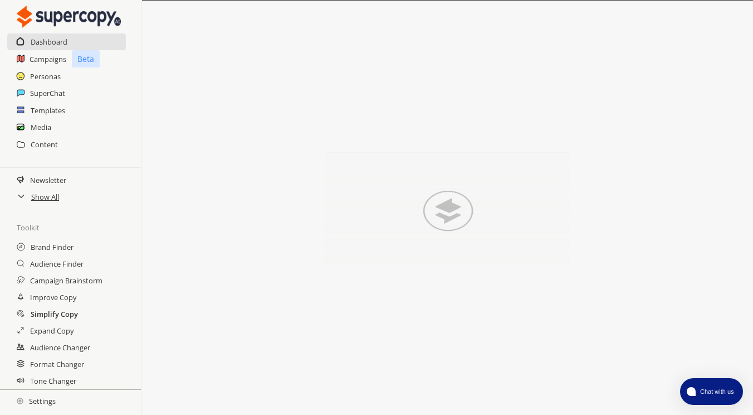
click at [57, 313] on h2 "Simplify Copy" at bounding box center [54, 313] width 47 height 17
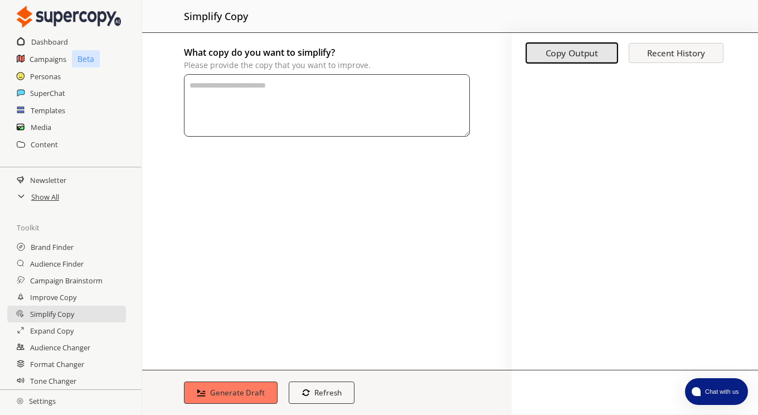
click at [282, 103] on textarea "What copy do you want to simplify? Please provide the copy that you want to imp…" at bounding box center [327, 105] width 286 height 62
paste textarea "**********"
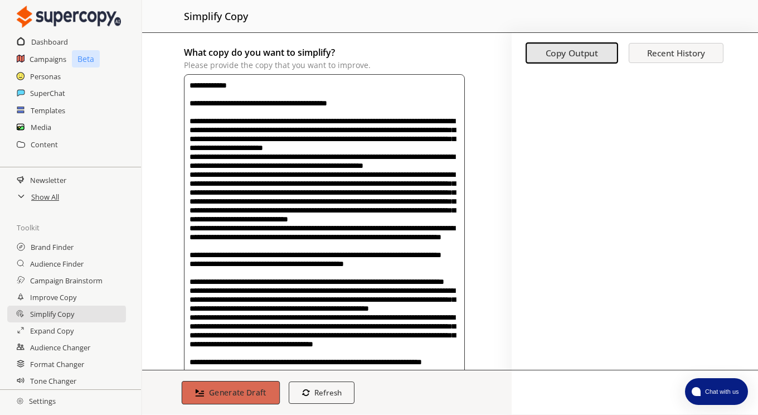
type textarea "**********"
click at [231, 388] on b "Generate Draft" at bounding box center [237, 392] width 57 height 11
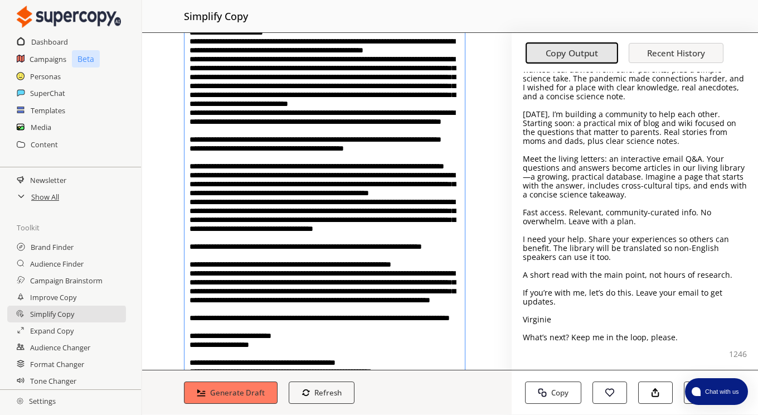
scroll to position [116, 0]
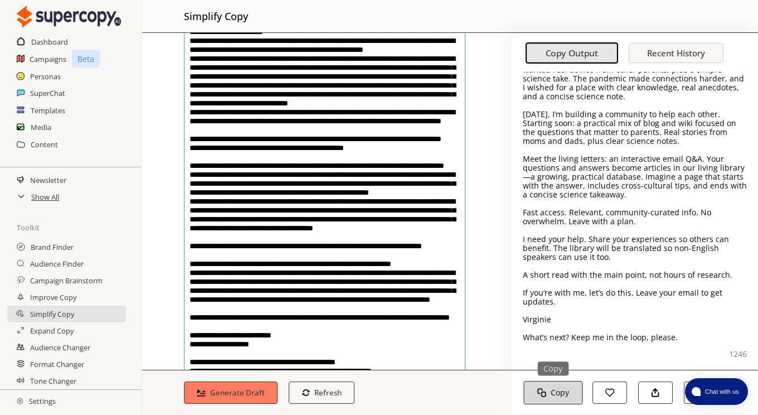
click at [559, 396] on b "Copy" at bounding box center [559, 392] width 18 height 11
